Goal: Navigation & Orientation: Find specific page/section

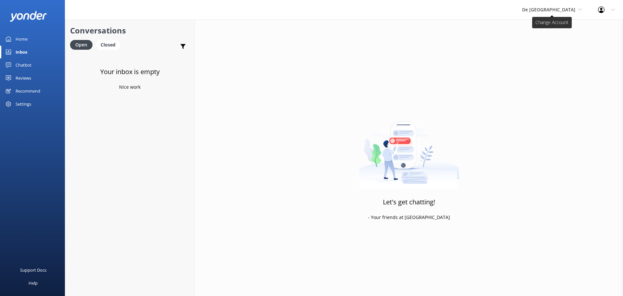
click at [558, 9] on span "De [GEOGRAPHIC_DATA]" at bounding box center [548, 9] width 53 height 6
click at [566, 31] on link "De [GEOGRAPHIC_DATA]" at bounding box center [546, 27] width 65 height 16
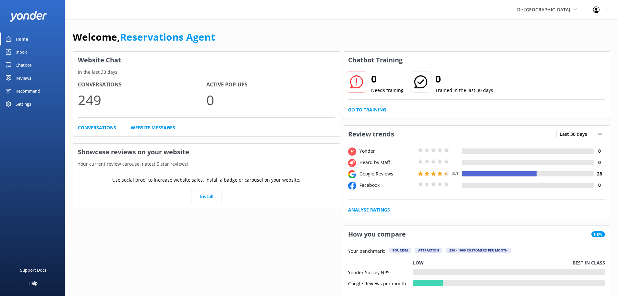
click at [36, 53] on link "Inbox" at bounding box center [32, 51] width 65 height 13
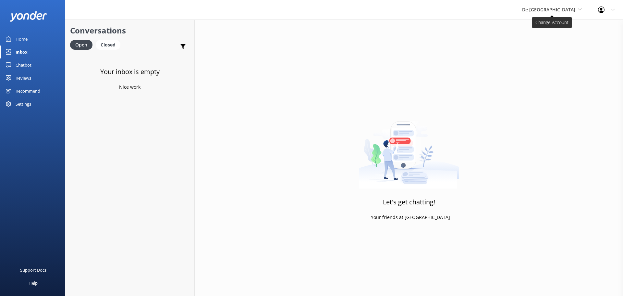
click at [577, 9] on span "De [GEOGRAPHIC_DATA]" at bounding box center [552, 9] width 60 height 7
click at [557, 41] on link "Aruba's Activities Expert" at bounding box center [546, 43] width 65 height 16
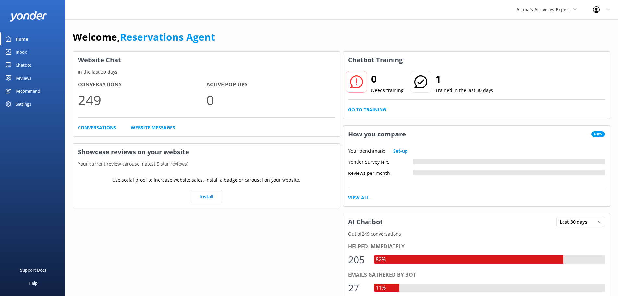
click at [24, 53] on div "Inbox" at bounding box center [21, 51] width 11 height 13
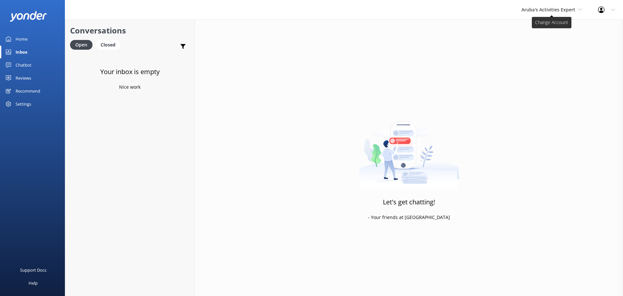
click at [541, 13] on span "Aruba's Activities Expert" at bounding box center [551, 9] width 60 height 7
click at [537, 61] on link "The Captain" at bounding box center [545, 59] width 65 height 16
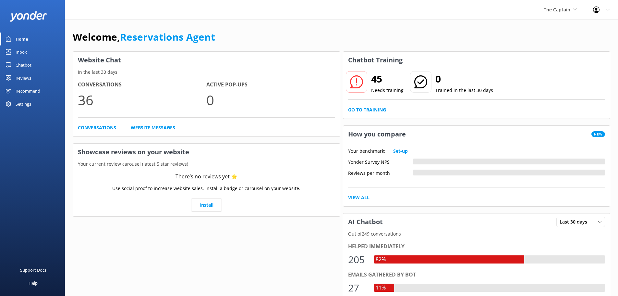
click at [19, 47] on div "Inbox" at bounding box center [21, 51] width 11 height 13
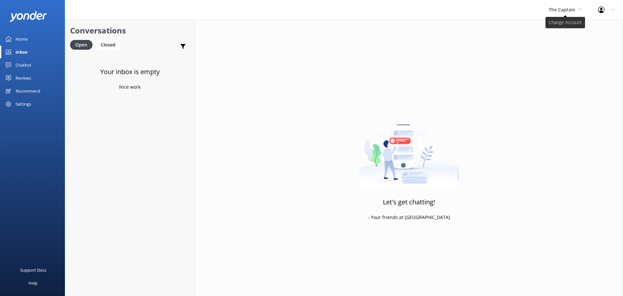
click at [575, 9] on span "The Captain" at bounding box center [565, 9] width 33 height 7
click at [563, 11] on span "The Captain" at bounding box center [562, 9] width 27 height 6
click at [556, 43] on link "Aruba's Activities Expert" at bounding box center [572, 43] width 65 height 16
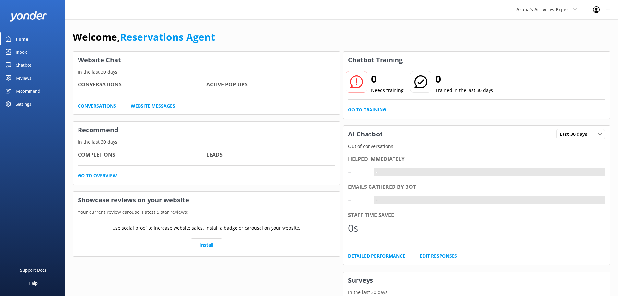
click at [33, 50] on link "Inbox" at bounding box center [32, 51] width 65 height 13
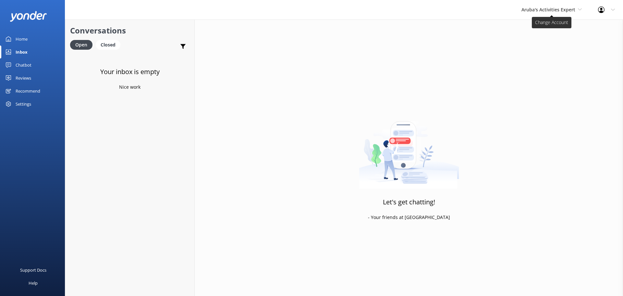
click at [549, 11] on span "Aruba's Activities Expert" at bounding box center [548, 9] width 54 height 6
click at [535, 56] on link "The Captain" at bounding box center [545, 59] width 65 height 16
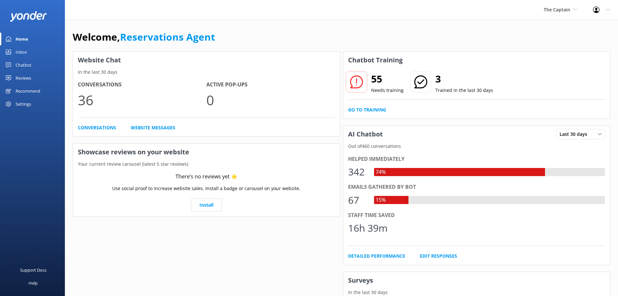
click at [17, 47] on div "Inbox" at bounding box center [21, 51] width 11 height 13
